Goal: Information Seeking & Learning: Learn about a topic

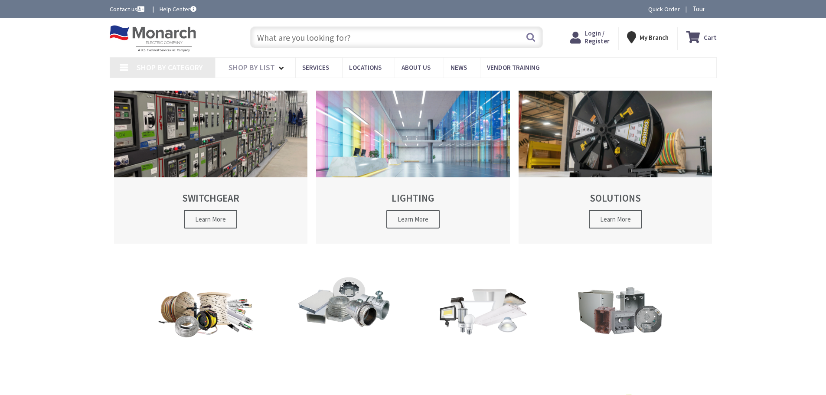
click at [322, 39] on input "text" at bounding box center [396, 37] width 293 height 22
type input "Valentines Ln, [PERSON_NAME][GEOGRAPHIC_DATA], [GEOGRAPHIC_DATA], [GEOGRAPHIC_D…"
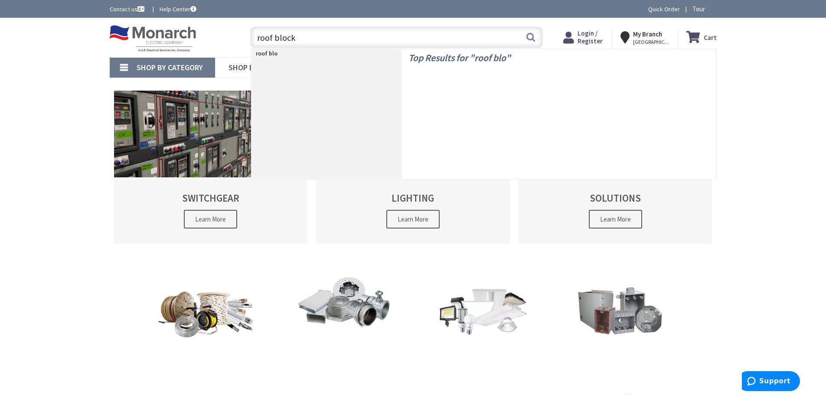
type input "roof block"
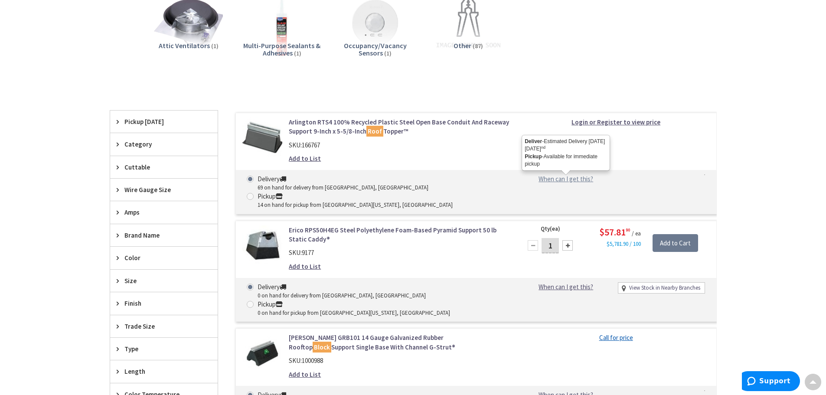
scroll to position [303, 0]
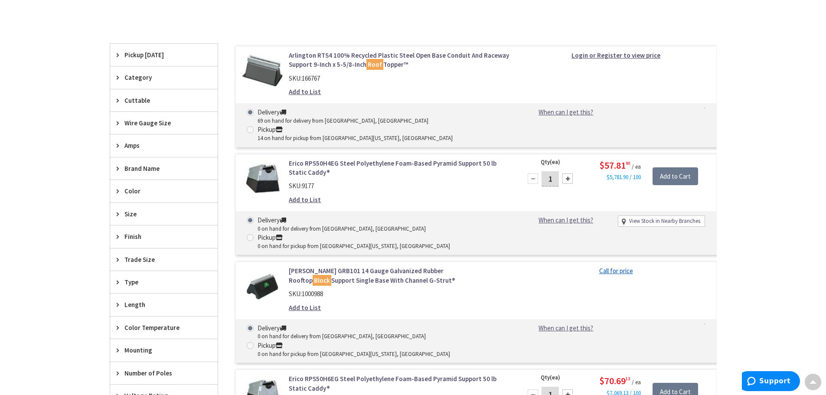
click at [415, 55] on link "Arlington RTS4 100% Recycled Plastic Steel Open Base Conduit And Raceway Suppor…" at bounding box center [399, 60] width 221 height 19
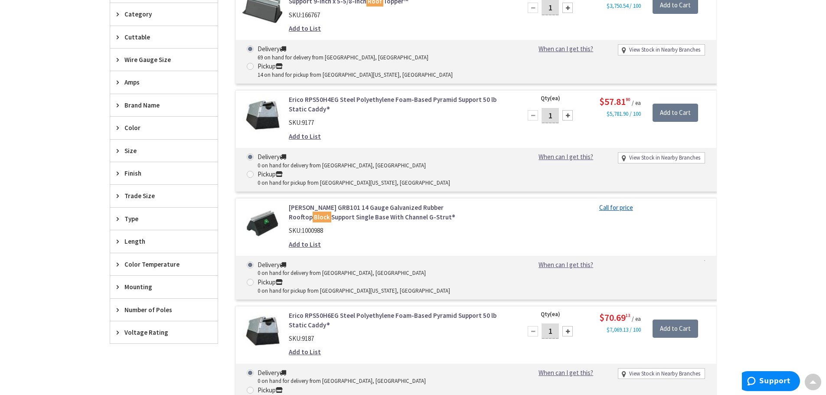
scroll to position [236, 0]
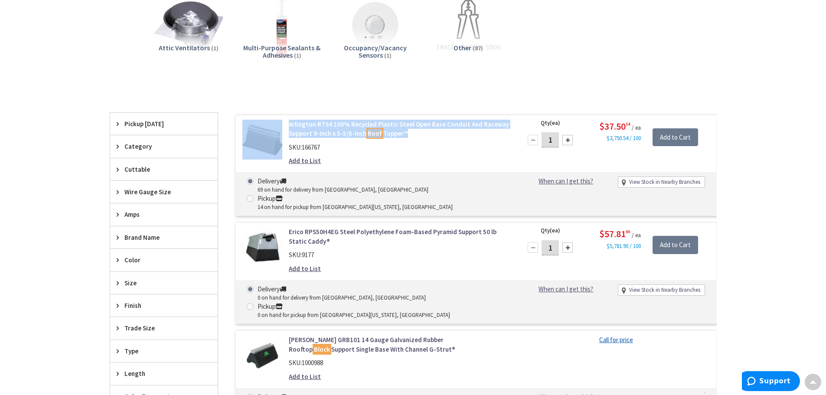
drag, startPoint x: 289, startPoint y: 118, endPoint x: 404, endPoint y: 133, distance: 116.2
click at [404, 133] on div "Arlington RTS4 100% Recycled Plastic Steel Open Base Conduit And Raceway Suppor…" at bounding box center [475, 165] width 481 height 101
click at [422, 134] on link "Arlington RTS4 100% Recycled Plastic Steel Open Base Conduit And Raceway Suppor…" at bounding box center [399, 129] width 221 height 19
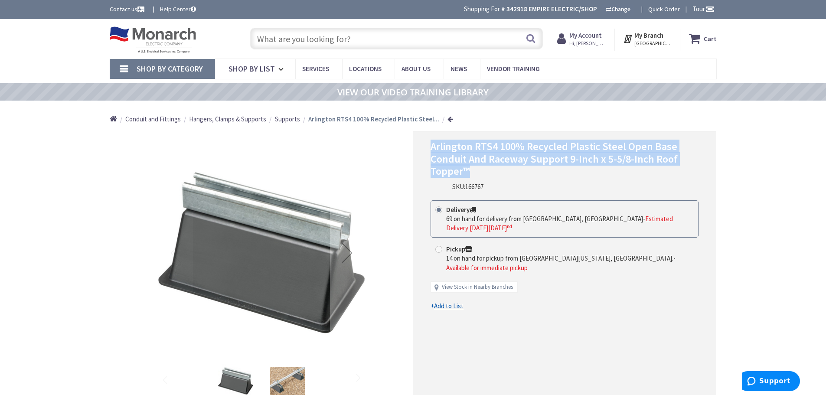
drag, startPoint x: 429, startPoint y: 144, endPoint x: 567, endPoint y: 169, distance: 139.5
click at [567, 169] on div "Arlington RTS4 100% Recycled Plastic Steel Open Base Conduit And Raceway Suppor…" at bounding box center [564, 280] width 303 height 299
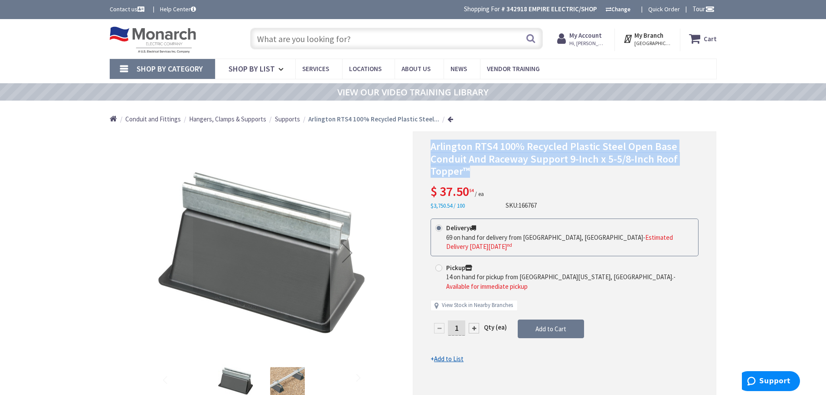
copy span "Arlington RTS4 100% Recycled Plastic Steel Open Base Conduit And Raceway Suppor…"
